Goal: Find specific page/section: Find specific page/section

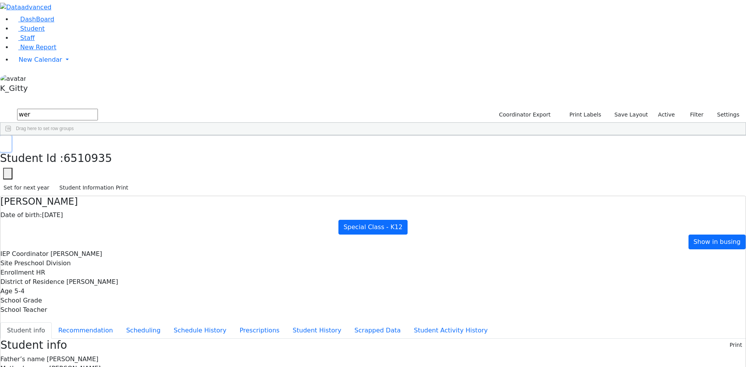
click at [8, 141] on icon "button" at bounding box center [5, 143] width 4 height 5
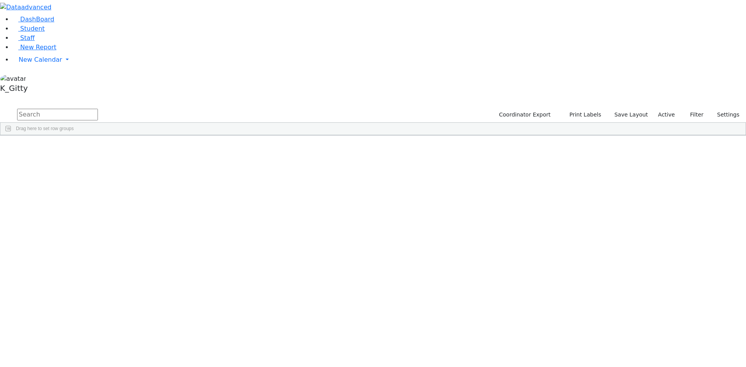
click at [98, 109] on input "text" at bounding box center [57, 115] width 81 height 12
type input "frady"
click at [99, 170] on div "Teitelbaum" at bounding box center [74, 175] width 49 height 11
